Goal: Task Accomplishment & Management: Manage account settings

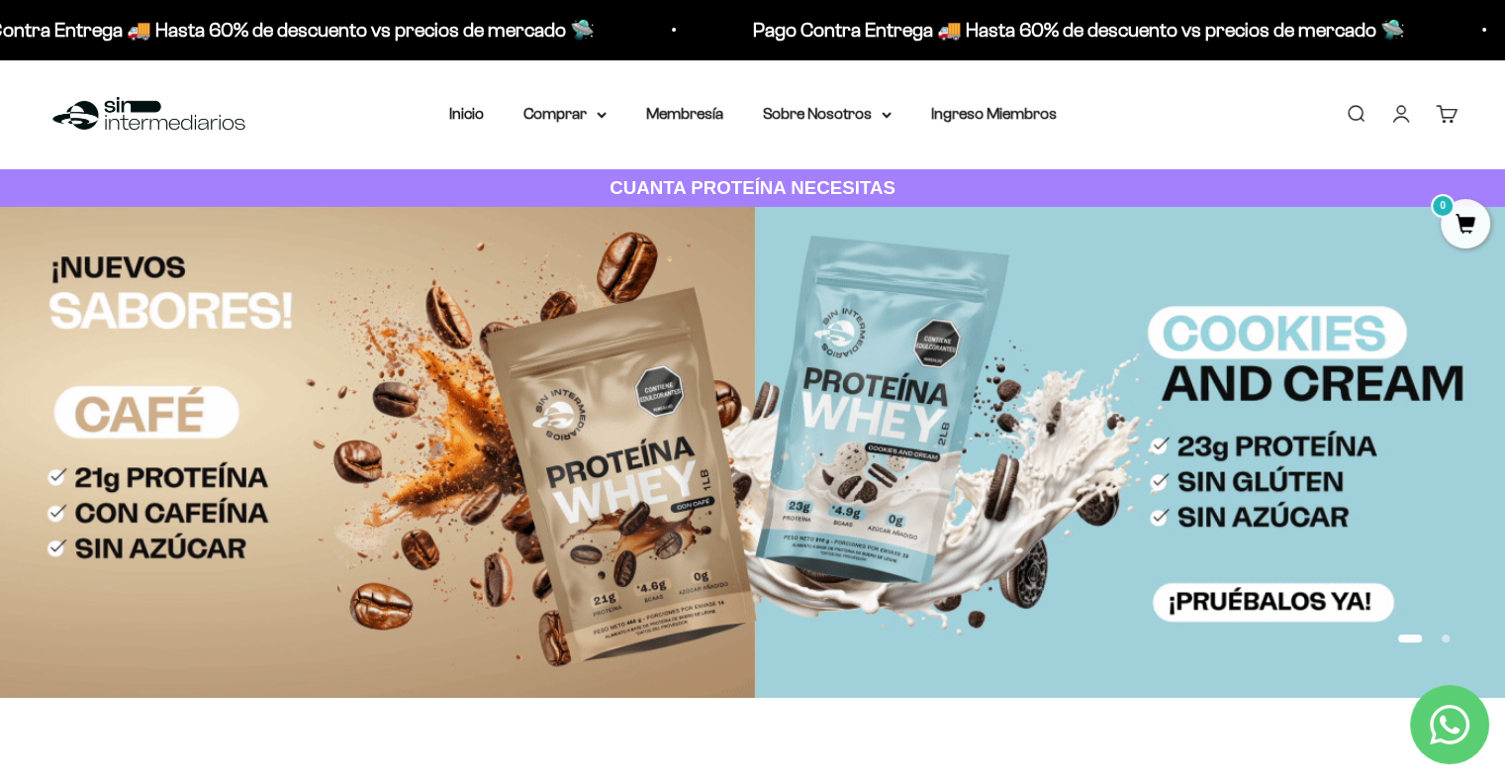
click at [1401, 118] on link "Iniciar sesión" at bounding box center [1401, 114] width 22 height 22
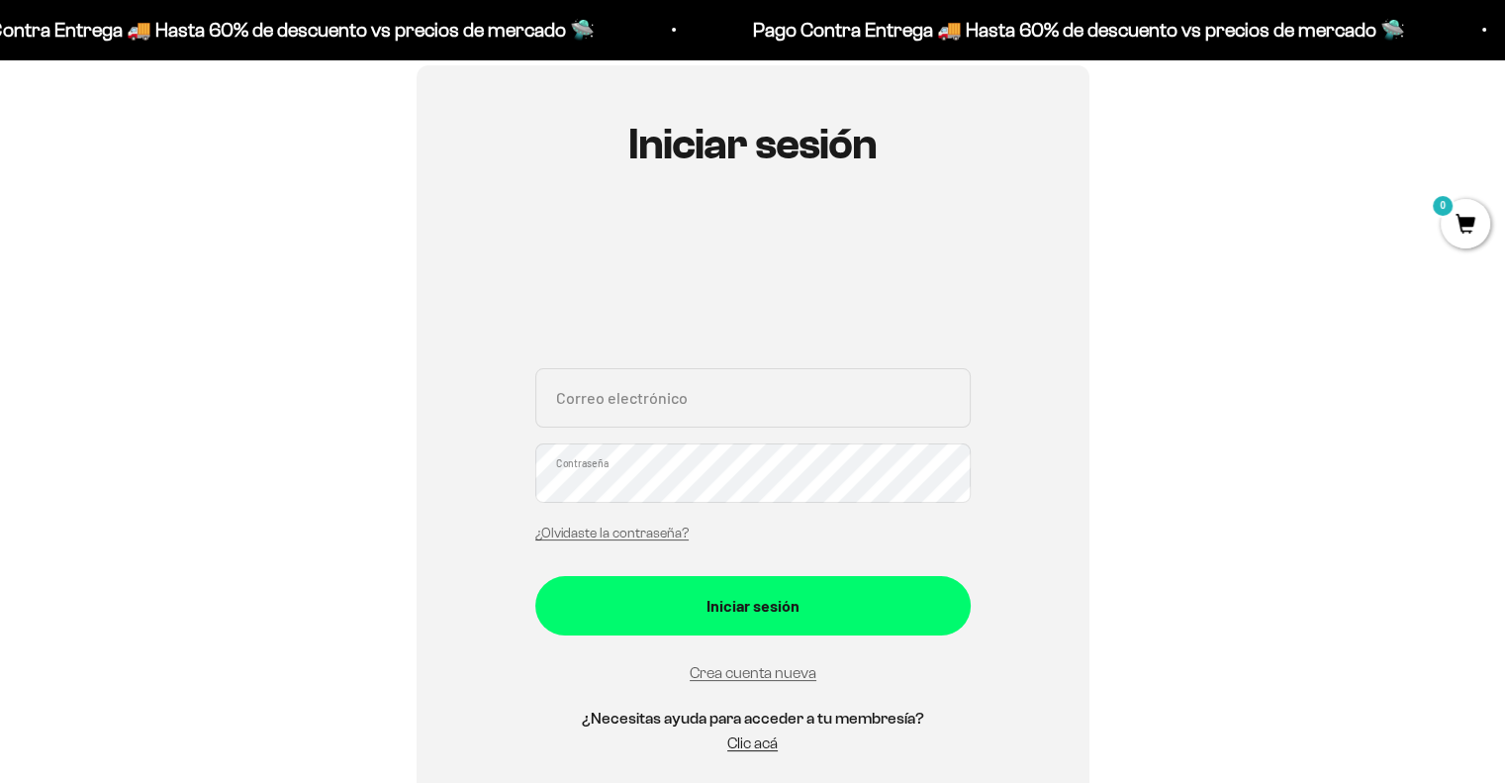
scroll to position [198, 0]
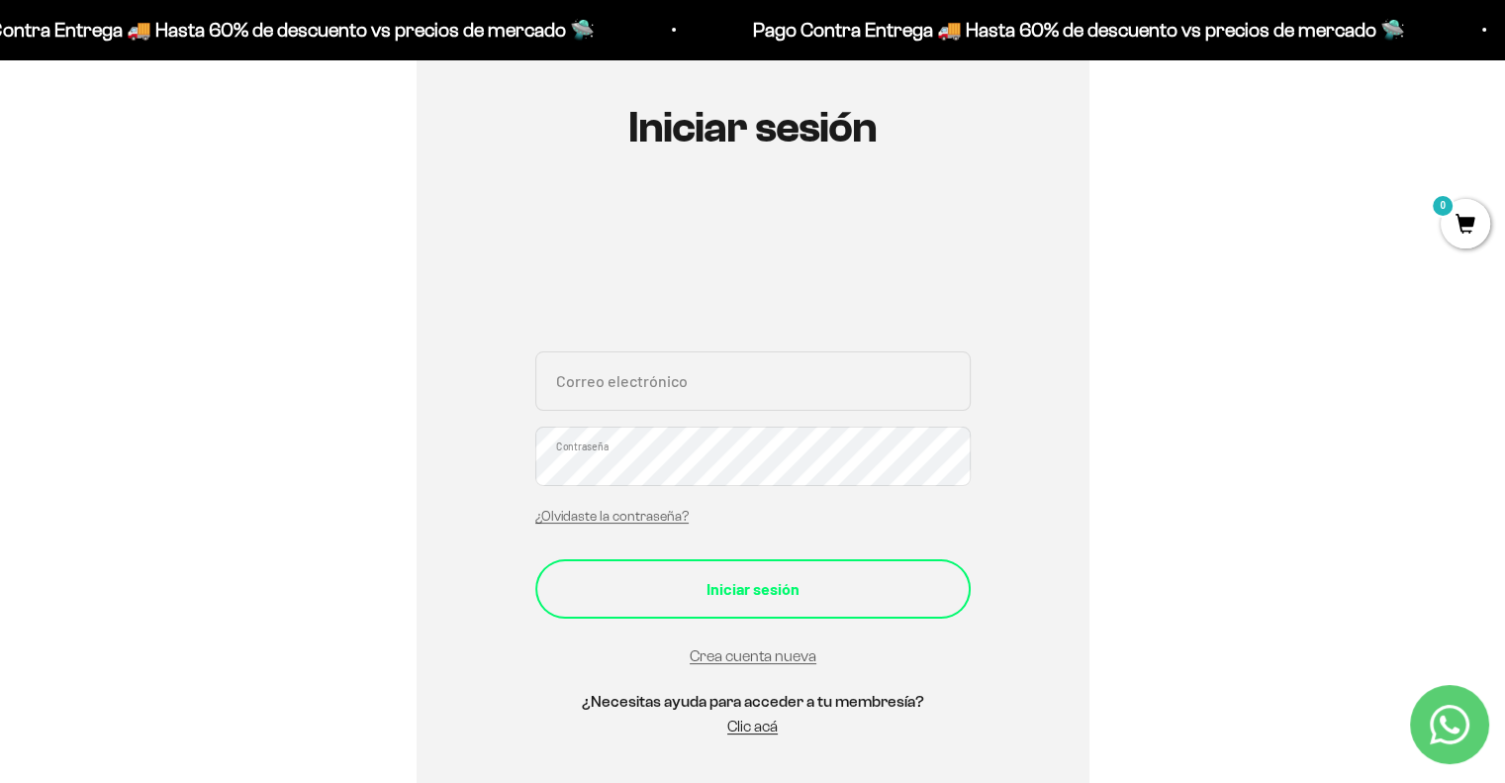
type input "[PERSON_NAME][EMAIL_ADDRESS][DOMAIN_NAME]"
click at [807, 576] on div "Iniciar sesión" at bounding box center [753, 589] width 356 height 26
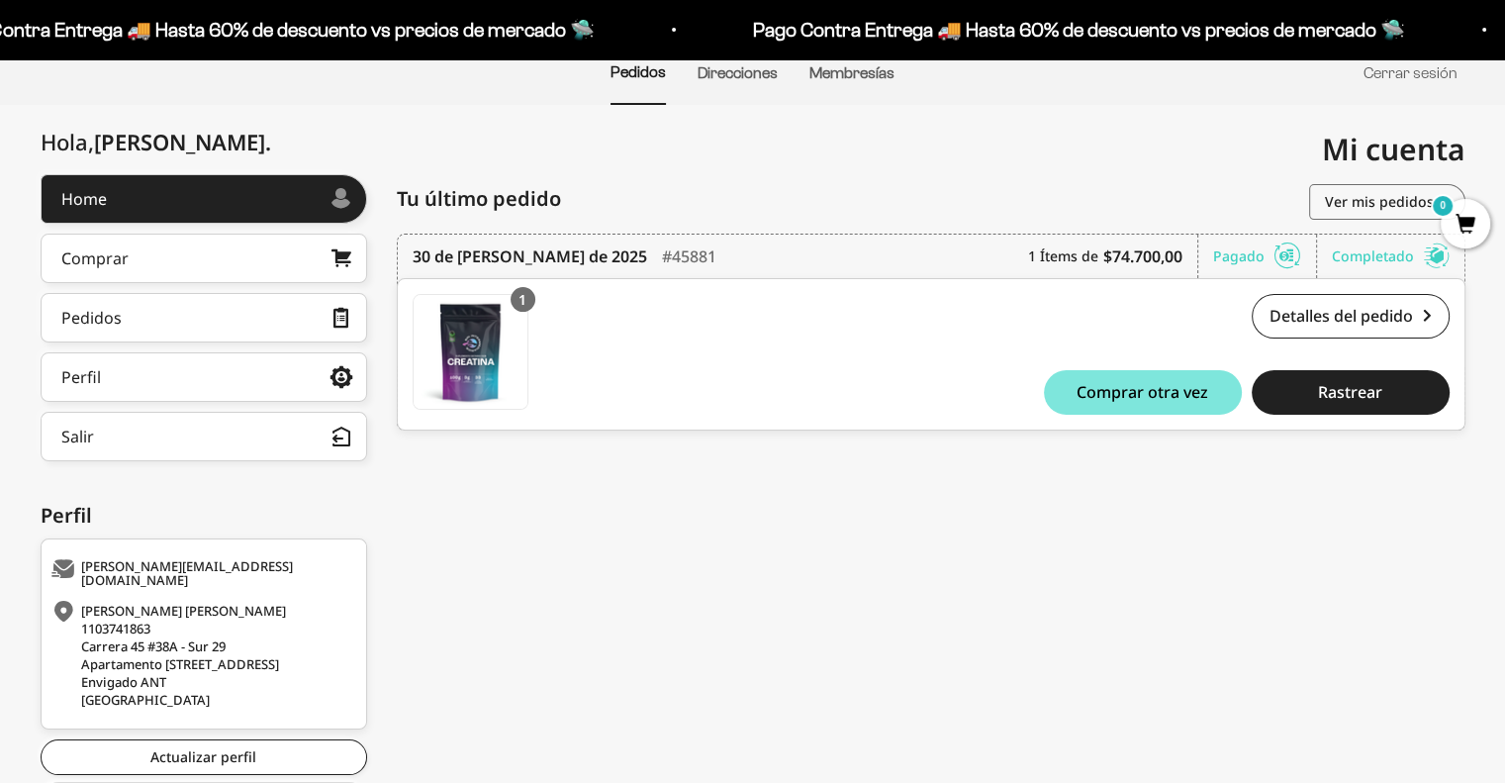
scroll to position [198, 0]
